Goal: Transaction & Acquisition: Purchase product/service

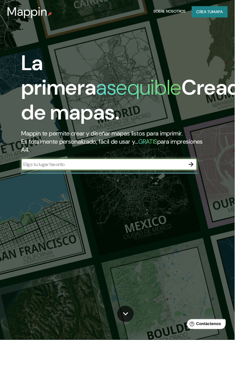
click at [174, 177] on input "text" at bounding box center [111, 176] width 176 height 7
click at [151, 178] on input "text" at bounding box center [111, 176] width 176 height 7
type input "San [PERSON_NAME] Amanalco Texcoco"
click at [209, 176] on button "button" at bounding box center [205, 177] width 13 height 13
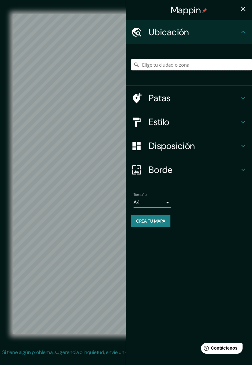
click at [218, 64] on input "Elige tu ciudad o zona" at bounding box center [191, 64] width 121 height 11
click at [246, 37] on div "Ubicación" at bounding box center [189, 32] width 126 height 24
click at [168, 201] on body "Mappin Ubicación [GEOGRAPHIC_DATA] [GEOGRAPHIC_DATA], 56244 [GEOGRAPHIC_DATA][P…" at bounding box center [126, 182] width 252 height 365
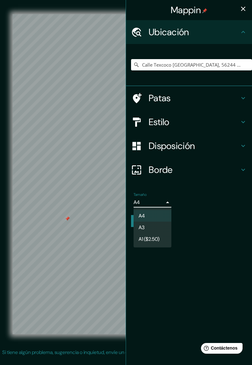
click at [201, 238] on div at bounding box center [126, 182] width 252 height 365
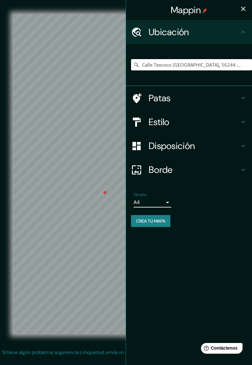
click at [227, 62] on input "Calle Texcoco [GEOGRAPHIC_DATA], 56244 [GEOGRAPHIC_DATA][PERSON_NAME], [GEOGRAP…" at bounding box center [191, 64] width 121 height 11
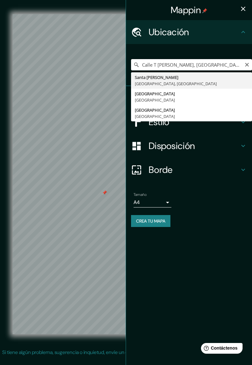
click at [201, 62] on input "Calle T [PERSON_NAME], [GEOGRAPHIC_DATA], [GEOGRAPHIC_DATA]" at bounding box center [191, 64] width 121 height 11
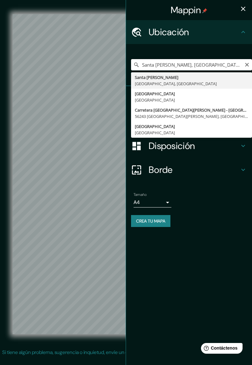
click at [197, 63] on input "Santa [PERSON_NAME], [GEOGRAPHIC_DATA], [GEOGRAPHIC_DATA]" at bounding box center [191, 64] width 121 height 11
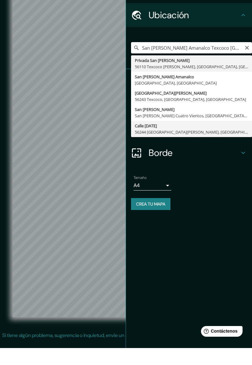
type input "Calle [DATE], [GEOGRAPHIC_DATA][PERSON_NAME], [GEOGRAPHIC_DATA], [GEOGRAPHIC_DA…"
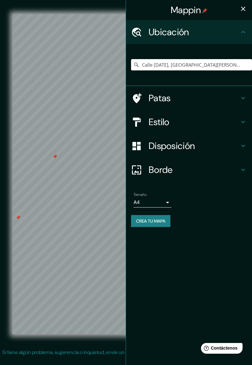
click at [195, 146] on font "Disposición" at bounding box center [172, 146] width 46 height 12
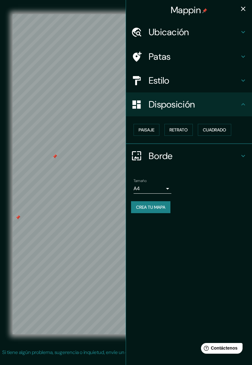
click at [213, 82] on h4 "Estilo" at bounding box center [194, 80] width 91 height 11
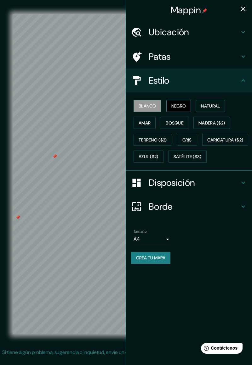
click at [178, 108] on font "Negro" at bounding box center [178, 106] width 15 height 6
click at [217, 105] on font "Natural" at bounding box center [210, 106] width 19 height 6
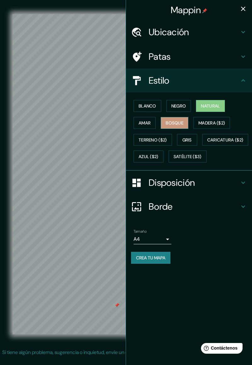
click at [183, 123] on font "Bosque" at bounding box center [175, 123] width 18 height 6
click at [216, 136] on div "Blanco Negro Natural Amar Bosque Madera ($2) Terreno ($2) Gris Caricatura ($2) …" at bounding box center [191, 132] width 121 height 68
click at [225, 119] on font "Madera ($2)" at bounding box center [211, 123] width 26 height 8
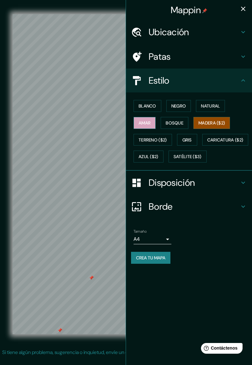
click at [150, 127] on button "Amar" at bounding box center [144, 123] width 22 height 12
click at [173, 160] on font "Satélite ($3)" at bounding box center [187, 157] width 28 height 6
